Goal: Information Seeking & Learning: Understand process/instructions

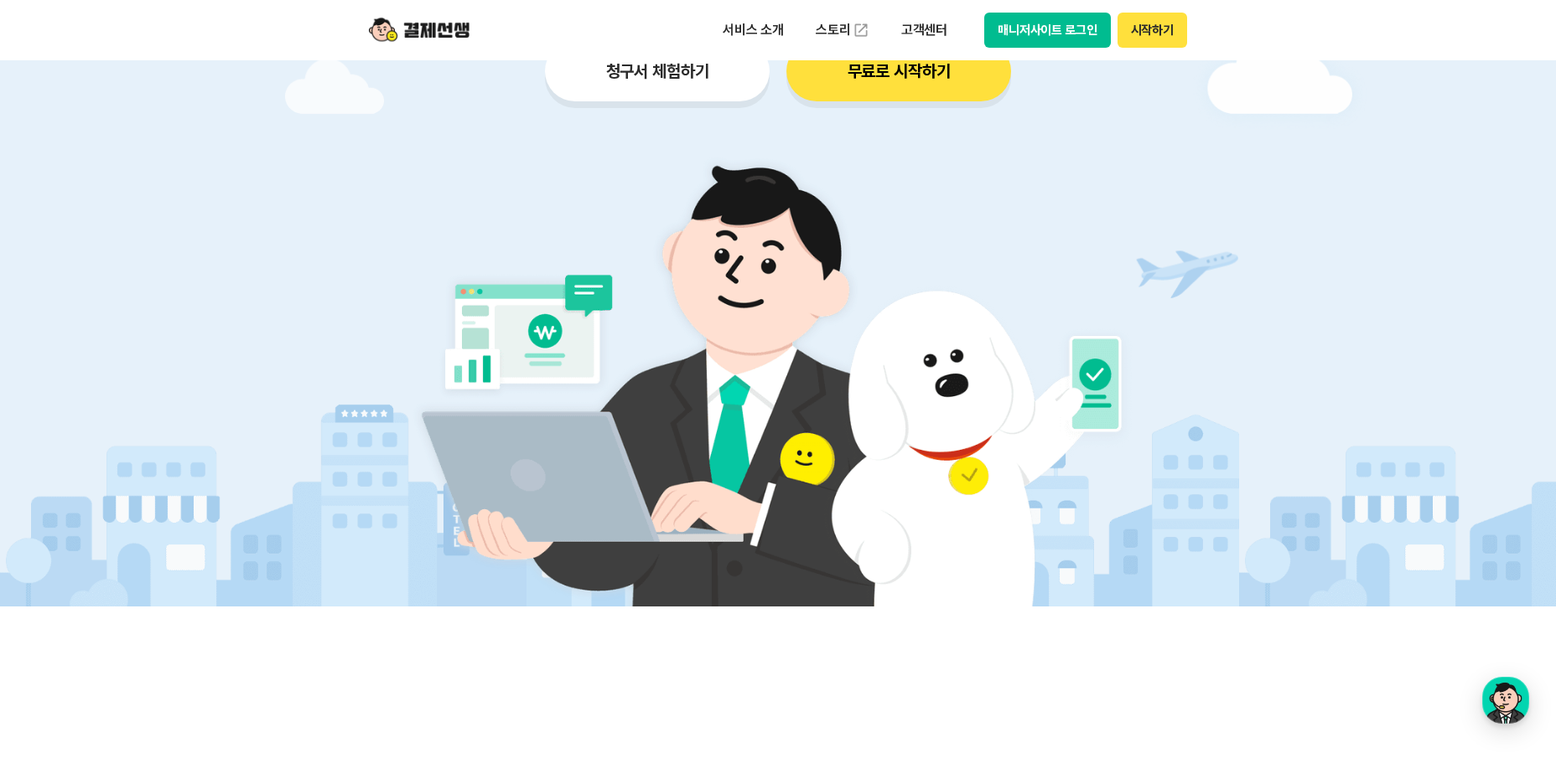
scroll to position [251, 0]
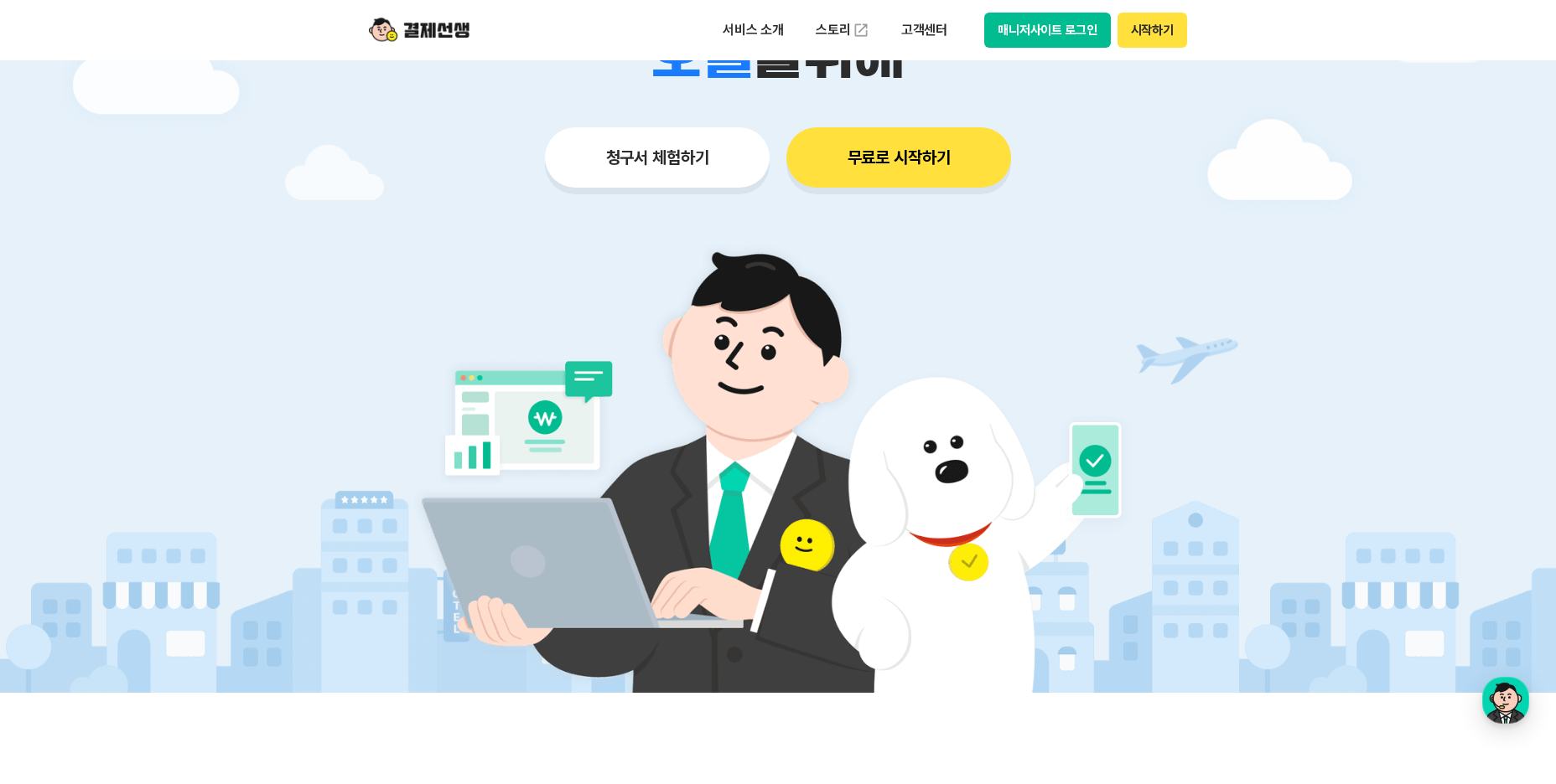
click at [659, 158] on button "청구서 체험하기" at bounding box center [658, 158] width 225 height 60
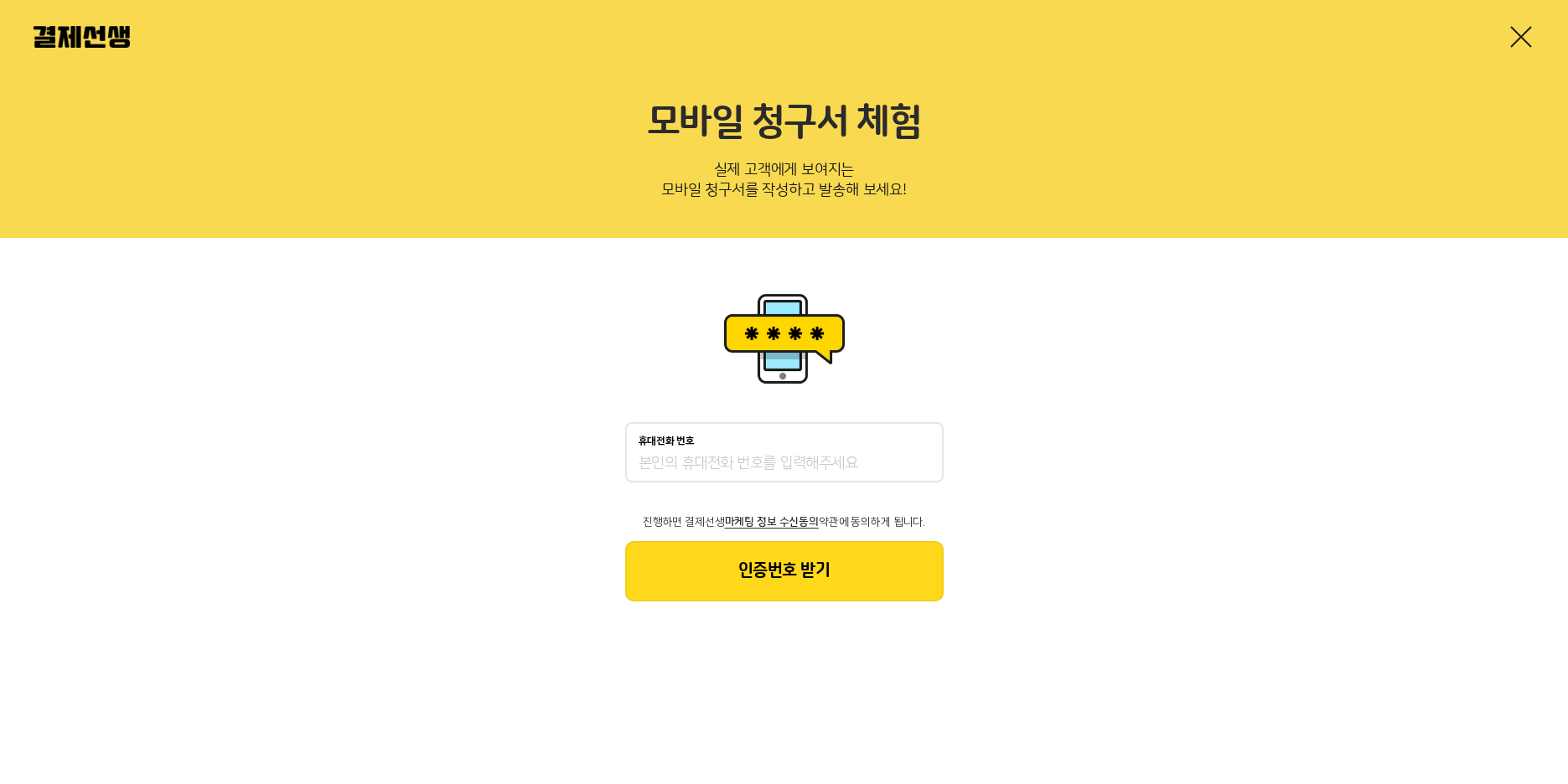
click at [1518, 35] on link at bounding box center [1521, 37] width 27 height 27
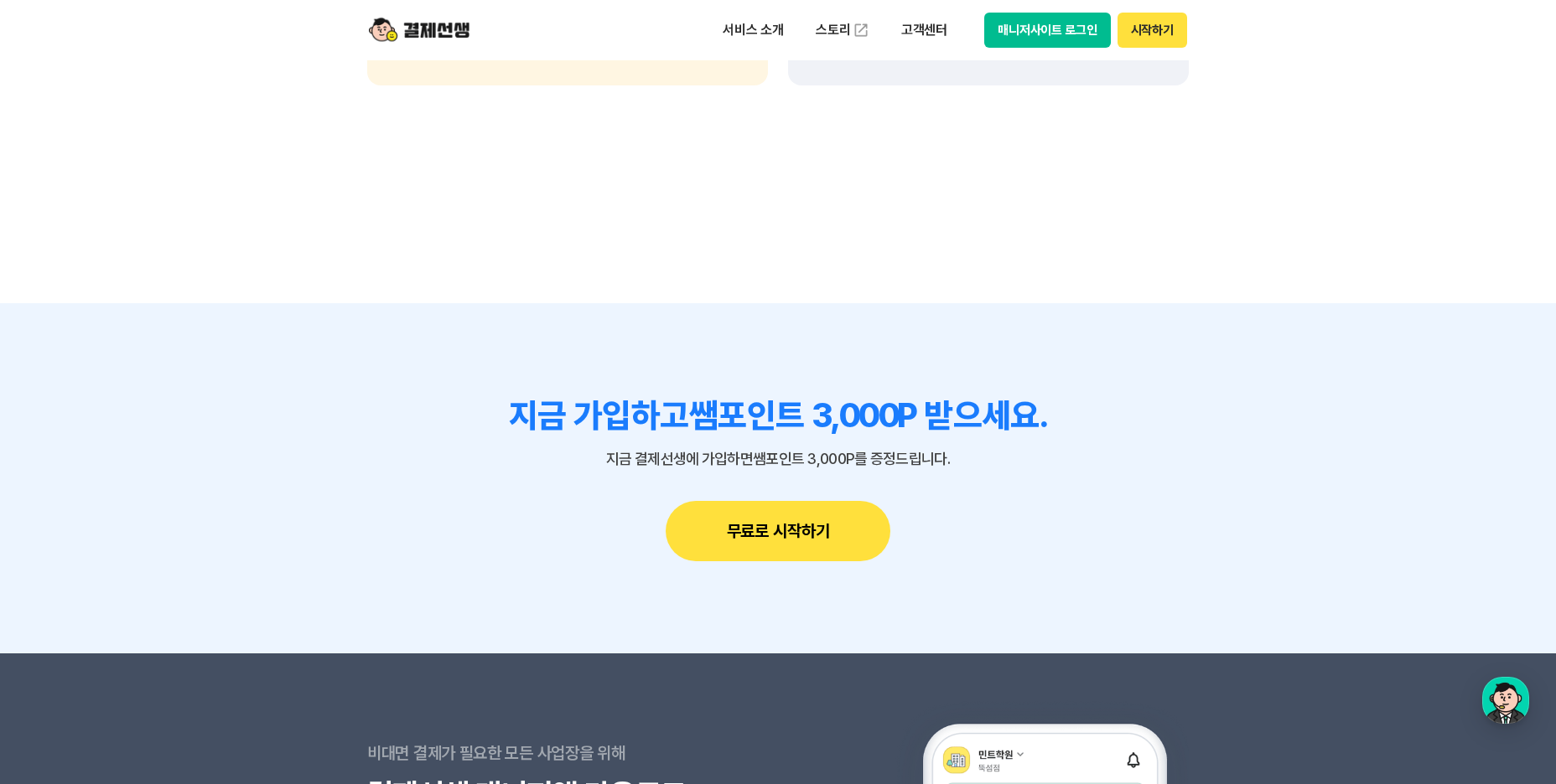
scroll to position [14496, 0]
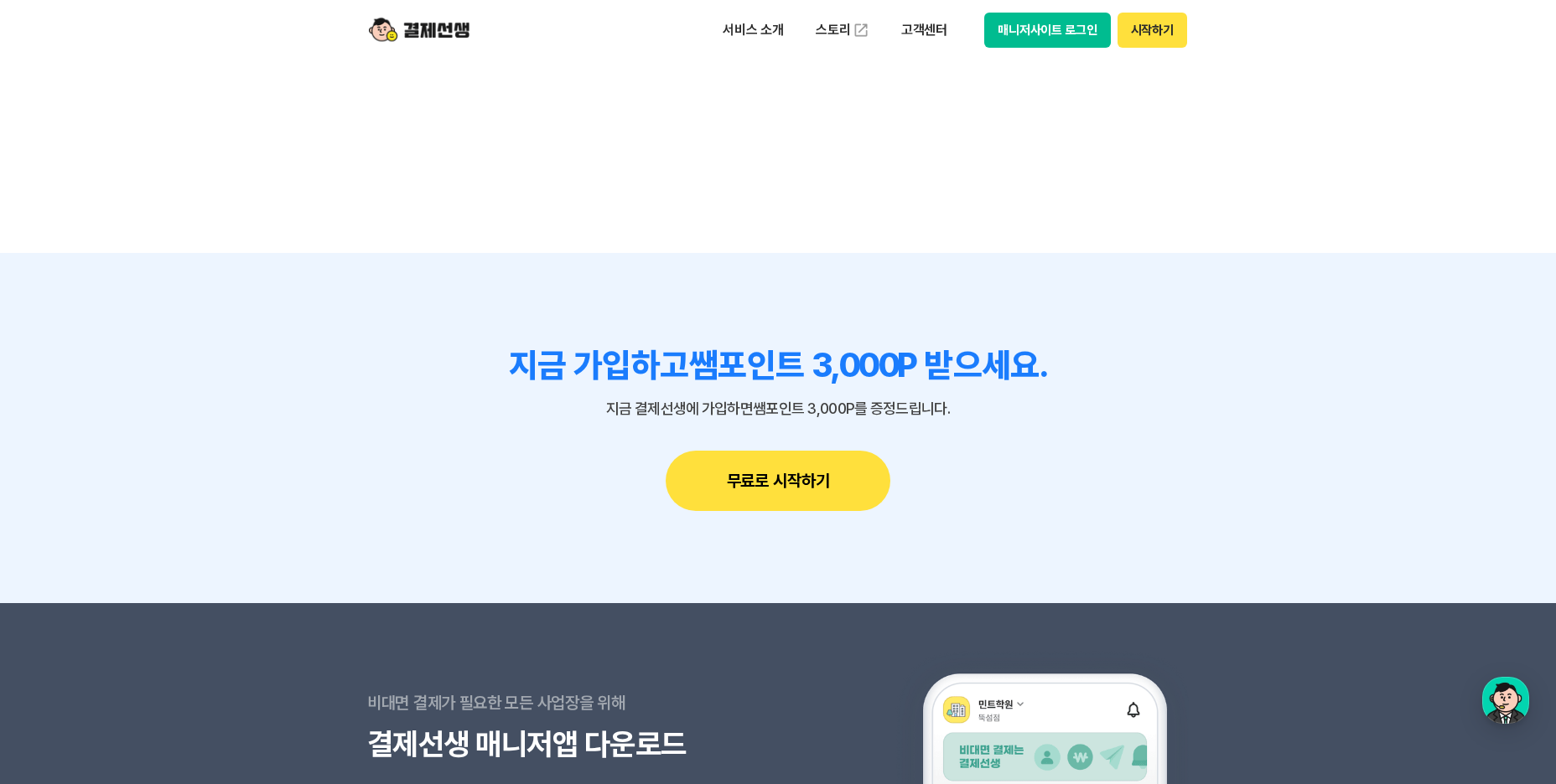
click at [775, 487] on button "무료로 시작하기" at bounding box center [778, 481] width 225 height 60
click at [1165, 31] on button "시작하기" at bounding box center [1152, 30] width 70 height 35
click at [783, 488] on button "무료로 시작하기" at bounding box center [778, 481] width 225 height 60
click at [926, 31] on p "고객센터" at bounding box center [924, 30] width 70 height 30
click at [948, 99] on link "자주 묻는 질문" at bounding box center [960, 99] width 141 height 34
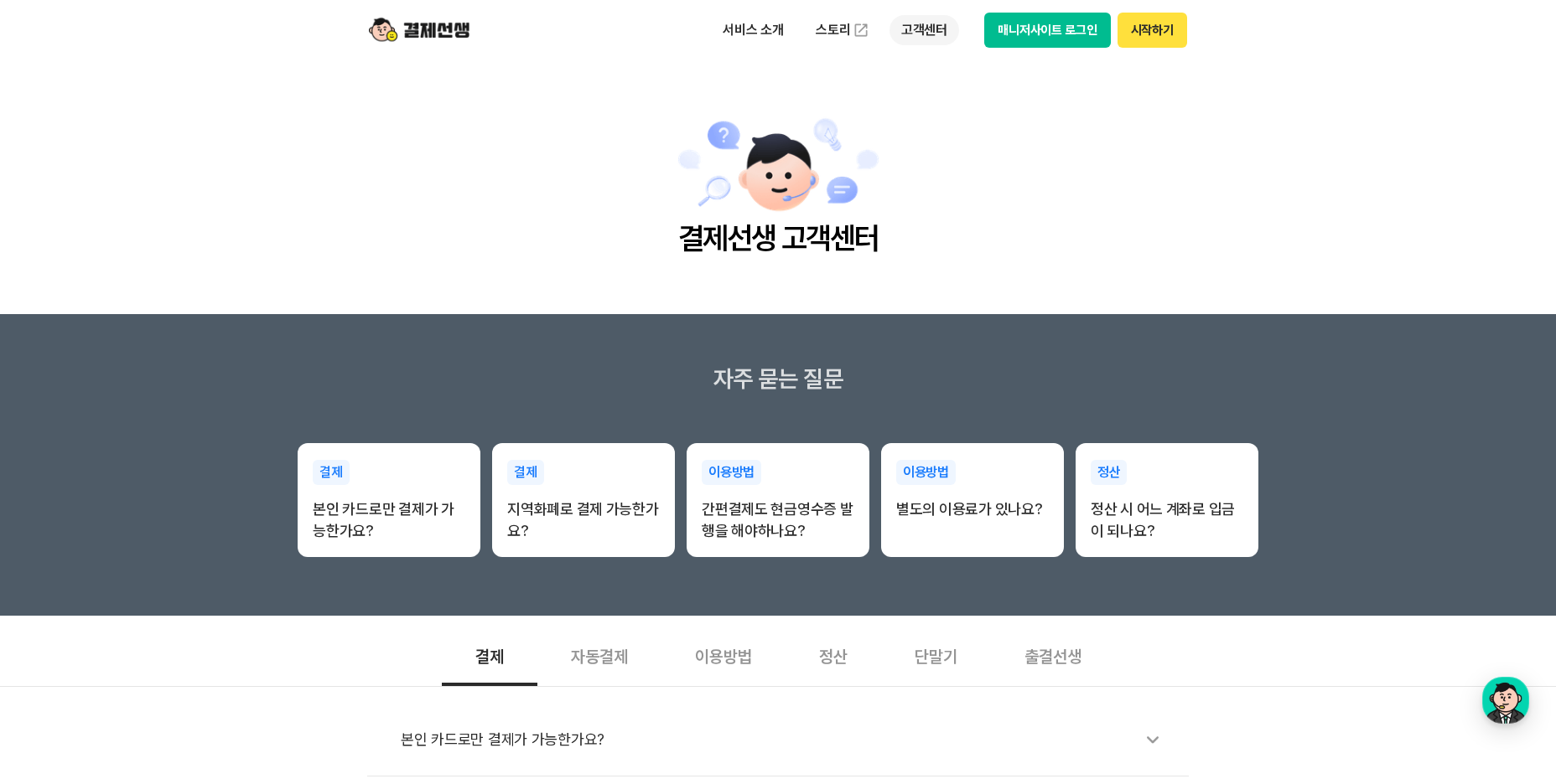
click at [937, 35] on p "고객센터" at bounding box center [924, 30] width 70 height 30
click at [926, 130] on link "이용 가이드" at bounding box center [960, 134] width 141 height 37
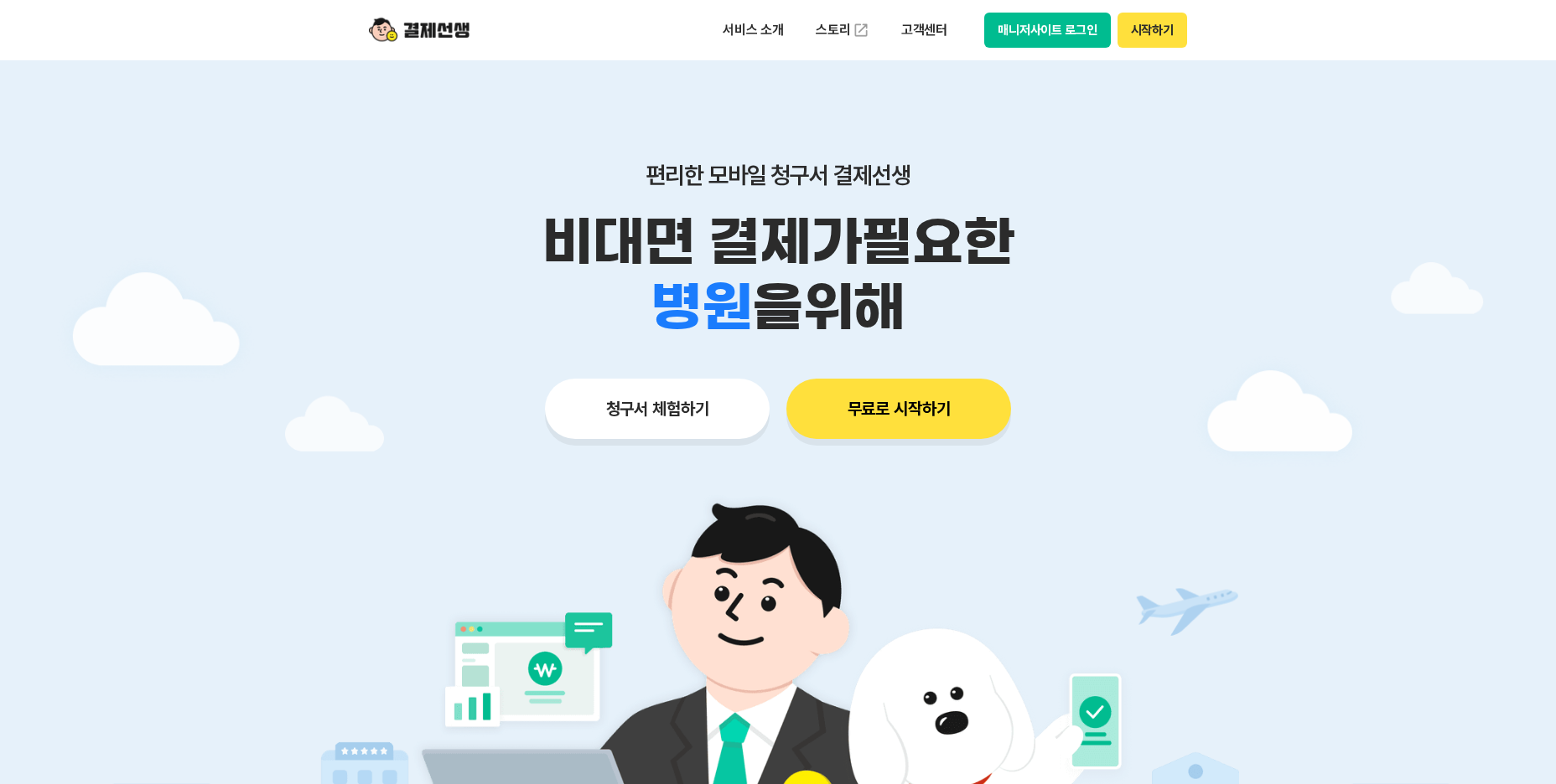
click at [1070, 34] on button "매니저사이트 로그인" at bounding box center [1047, 30] width 127 height 35
click at [1056, 24] on button "매니저사이트 로그인" at bounding box center [1047, 30] width 127 height 35
